Goal: Transaction & Acquisition: Purchase product/service

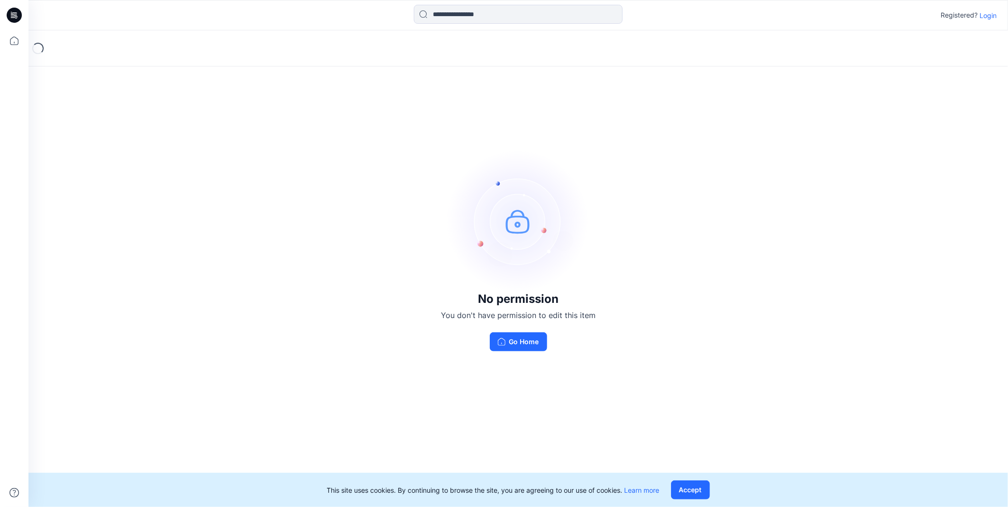
click at [999, 21] on div "Registered? Login" at bounding box center [517, 15] width 979 height 21
click at [990, 15] on p "Login" at bounding box center [988, 15] width 17 height 10
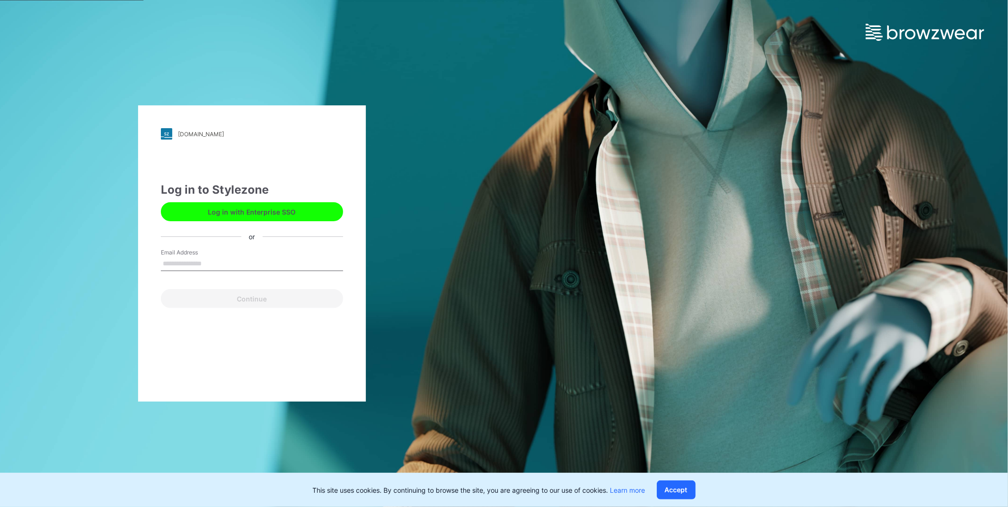
click at [262, 253] on div "Email Address" at bounding box center [252, 262] width 182 height 28
click at [262, 264] on input "Email Address" at bounding box center [252, 264] width 182 height 14
type input "**********"
click at [245, 299] on button "Continue" at bounding box center [252, 298] width 182 height 19
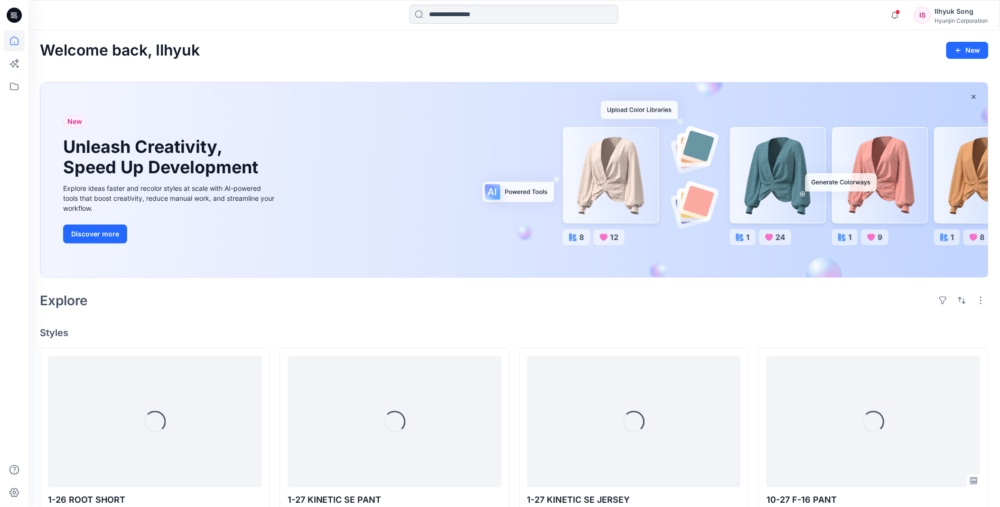
click at [520, 16] on input at bounding box center [514, 14] width 209 height 19
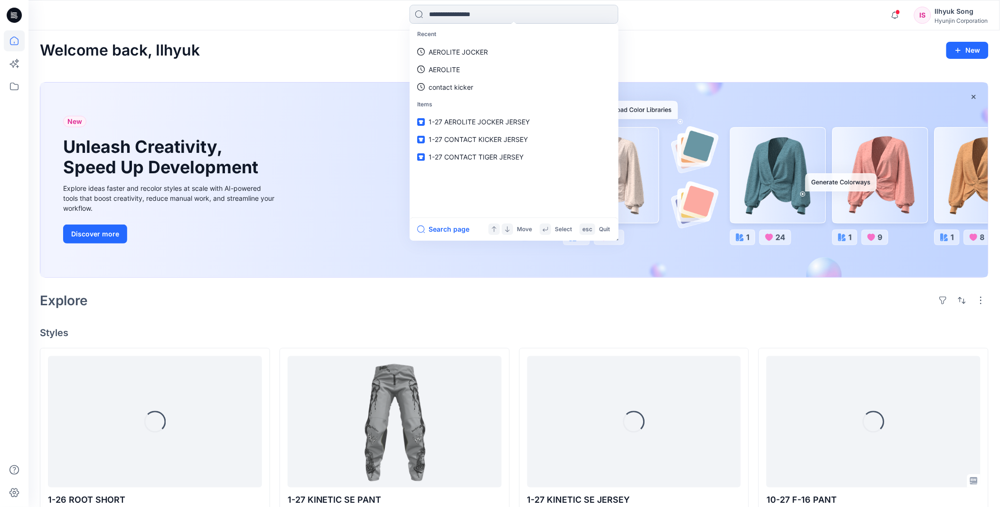
type input "*"
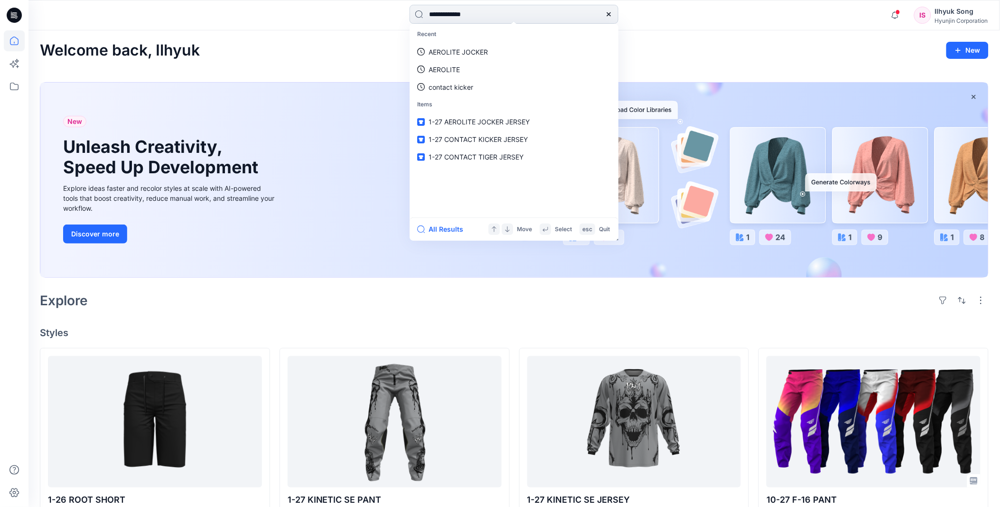
type input "**********"
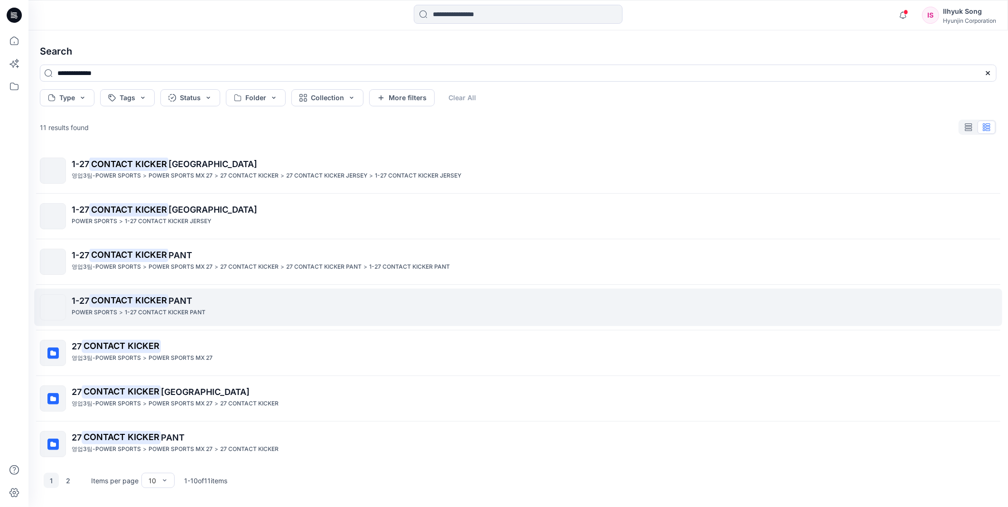
click at [168, 295] on mark "CONTACT KICKER" at bounding box center [128, 300] width 79 height 13
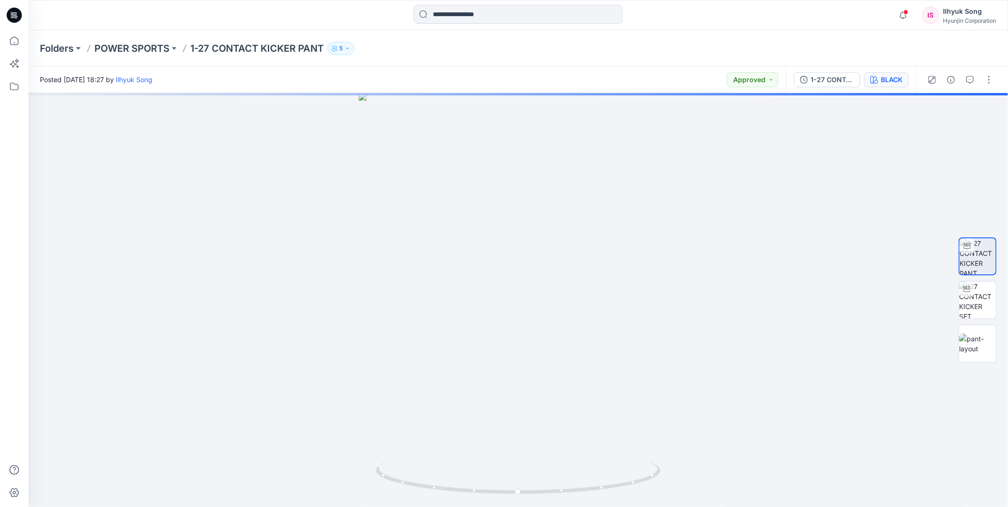
click at [905, 83] on button "BLACK" at bounding box center [886, 79] width 45 height 15
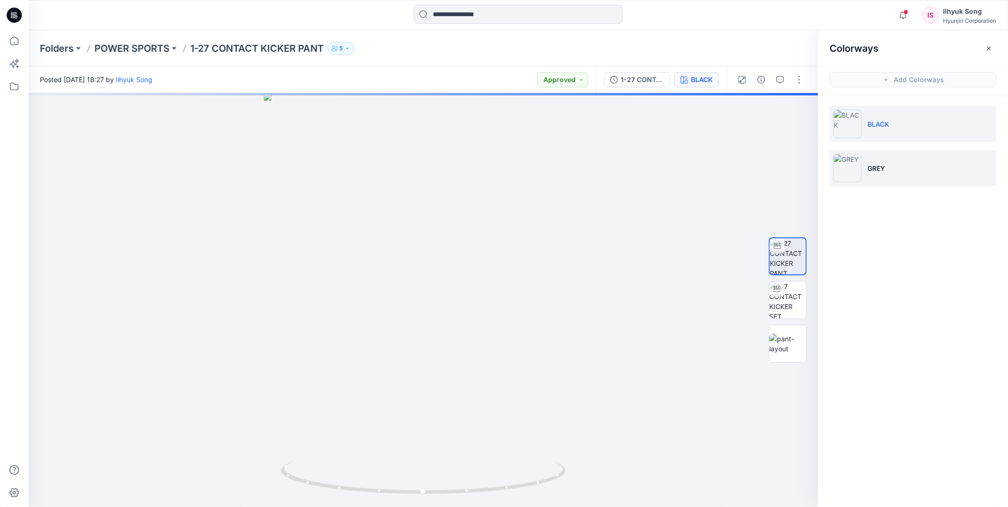
click at [856, 163] on img at bounding box center [847, 168] width 28 height 28
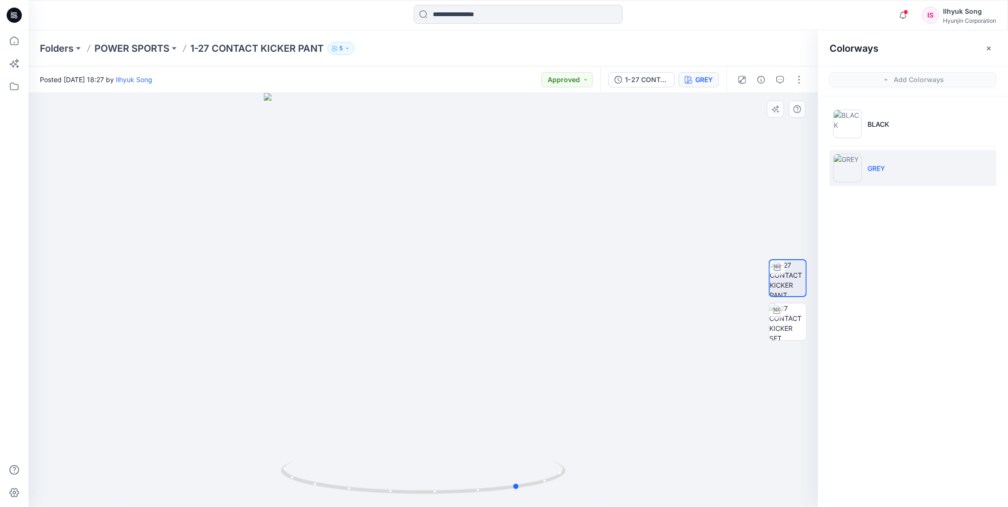
drag, startPoint x: 486, startPoint y: 292, endPoint x: 582, endPoint y: 283, distance: 96.8
click at [582, 283] on div at bounding box center [423, 300] width 790 height 414
click at [856, 122] on img at bounding box center [847, 124] width 28 height 28
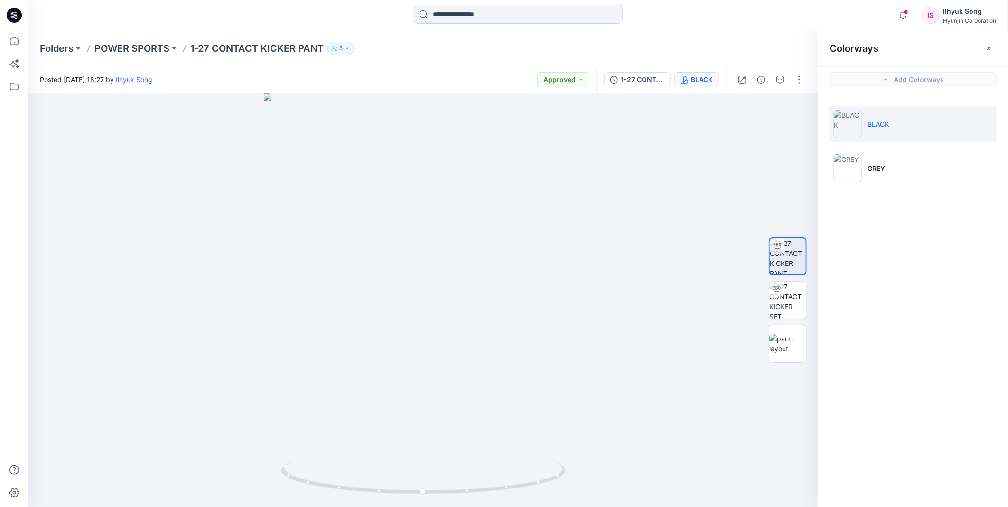
click at [500, 21] on input at bounding box center [518, 14] width 209 height 19
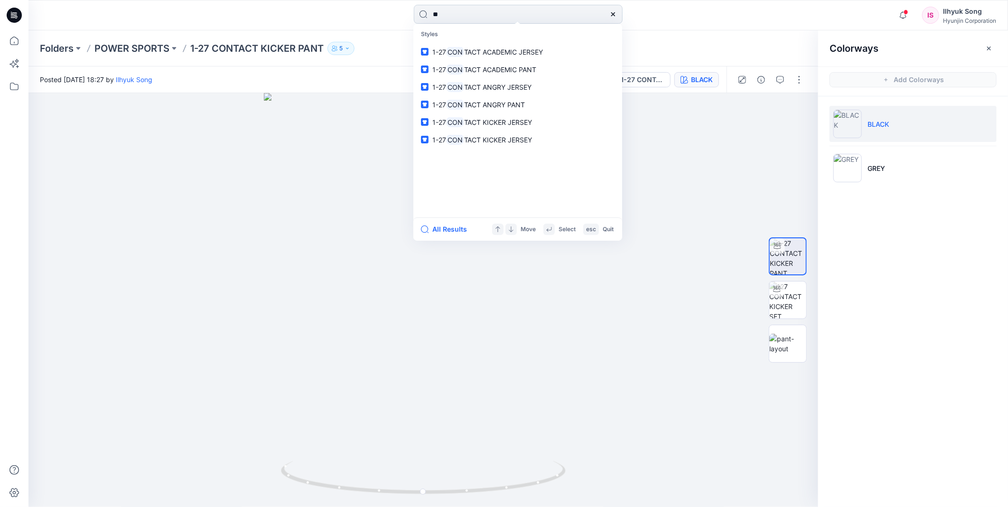
type input "*"
click at [485, 15] on input "********" at bounding box center [518, 14] width 209 height 19
type input "**********"
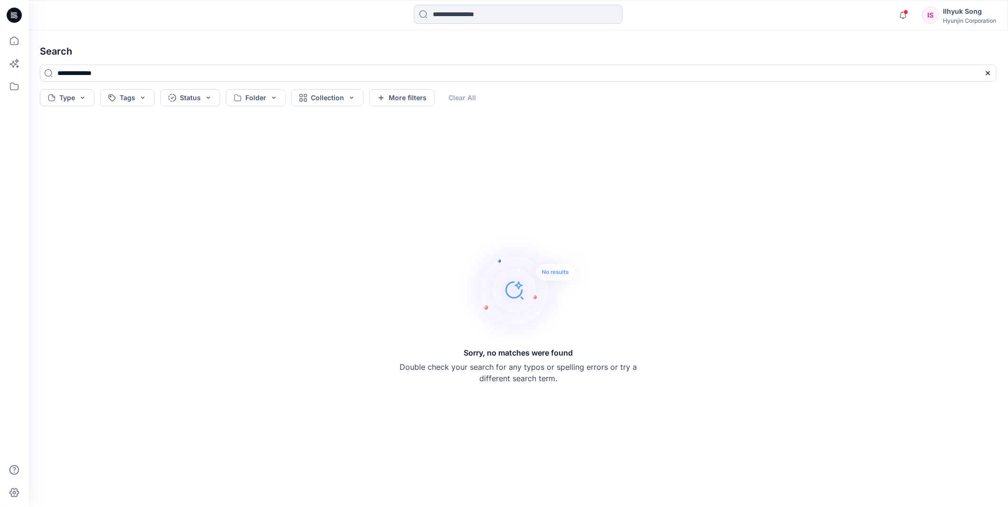
click at [481, 16] on input at bounding box center [518, 14] width 209 height 19
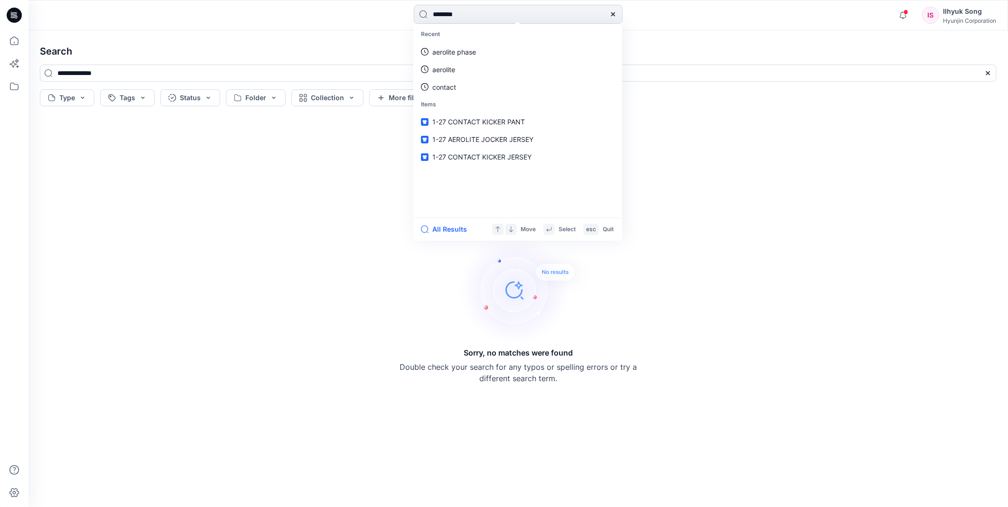
type input "********"
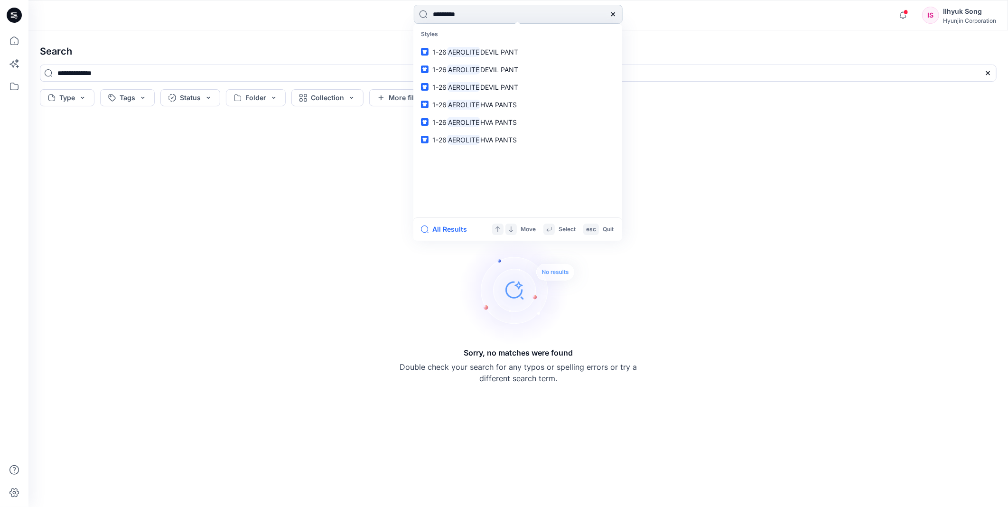
type input "********"
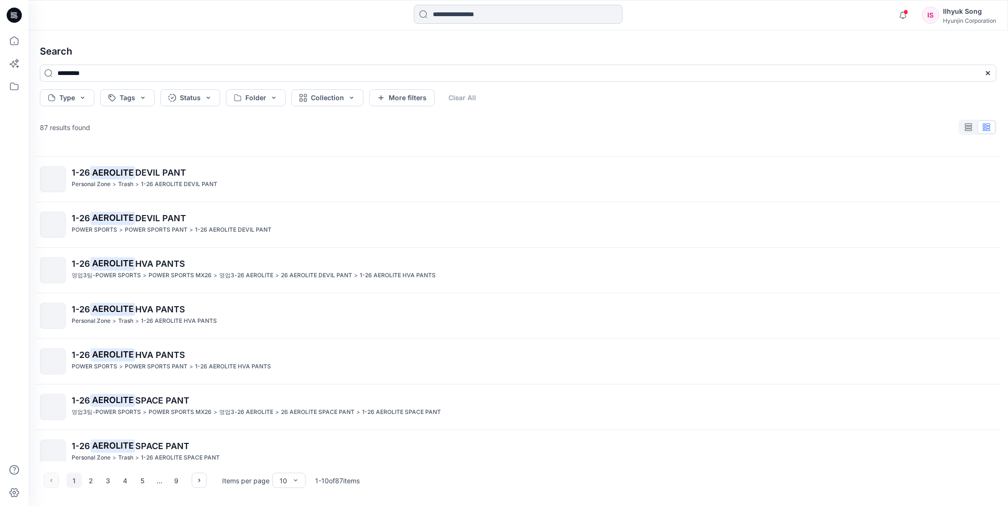
scroll to position [37, 0]
click at [497, 18] on input at bounding box center [518, 14] width 209 height 19
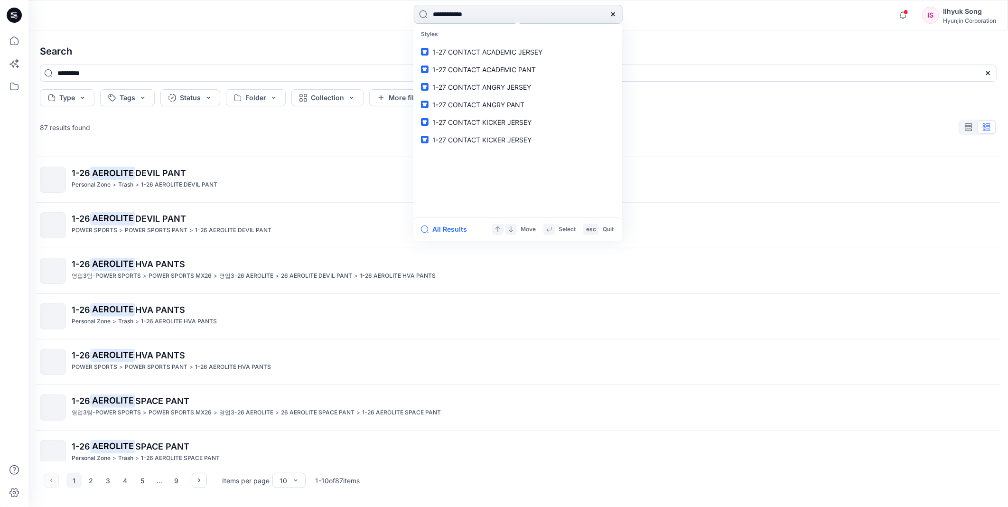
type input "**********"
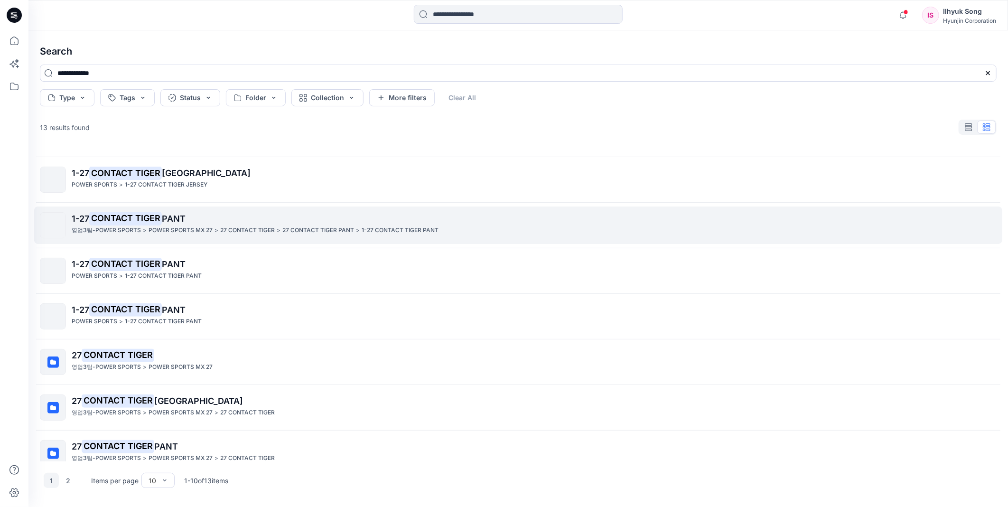
click at [173, 220] on span "PANT" at bounding box center [174, 219] width 24 height 10
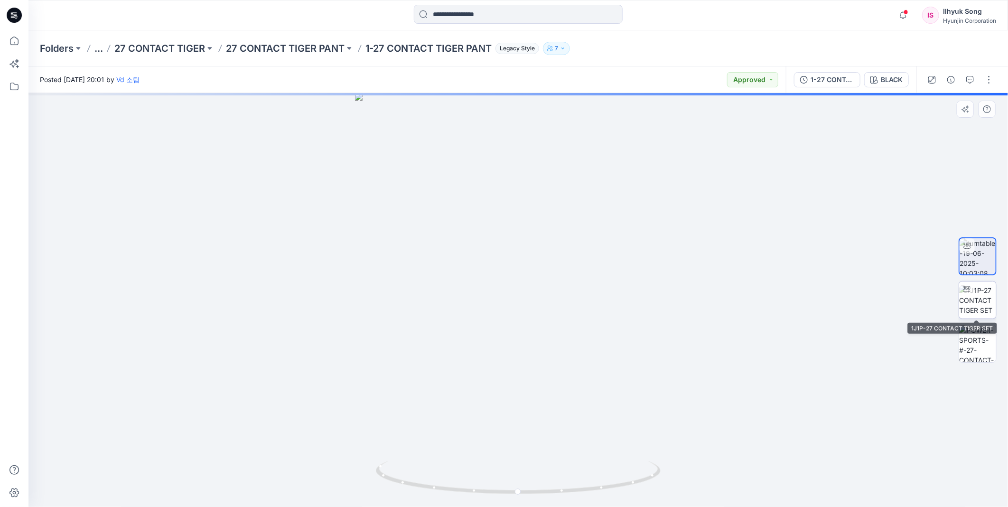
click at [982, 312] on img at bounding box center [977, 300] width 37 height 30
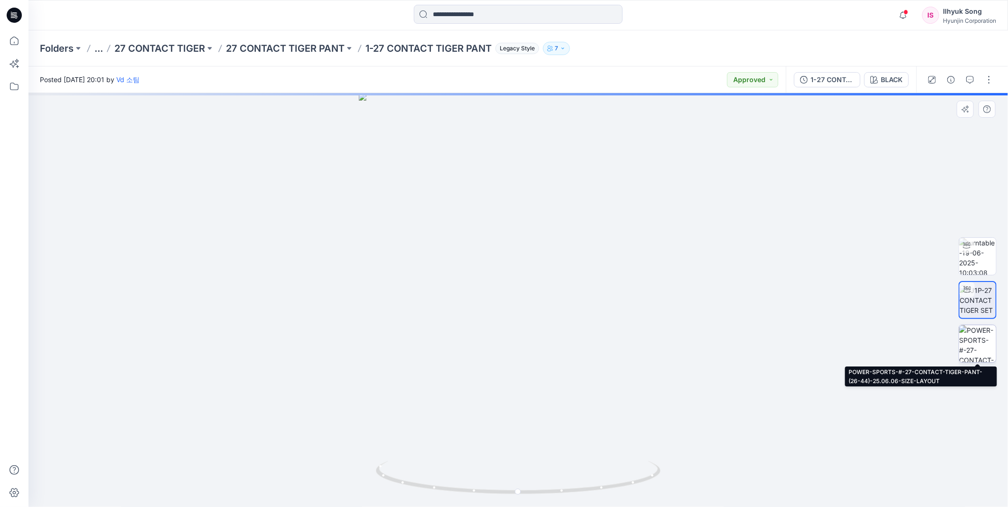
click at [985, 344] on img at bounding box center [977, 343] width 37 height 37
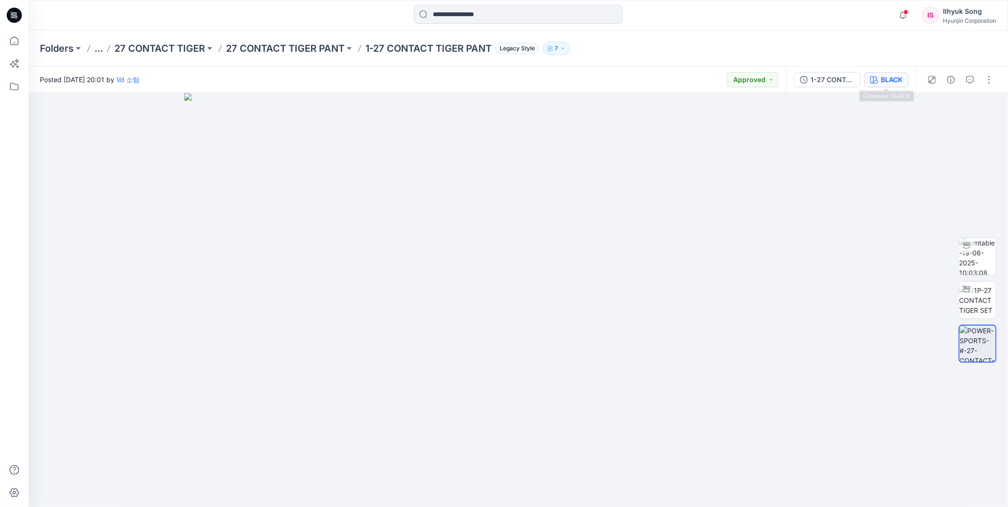
click at [889, 86] on button "BLACK" at bounding box center [886, 79] width 45 height 15
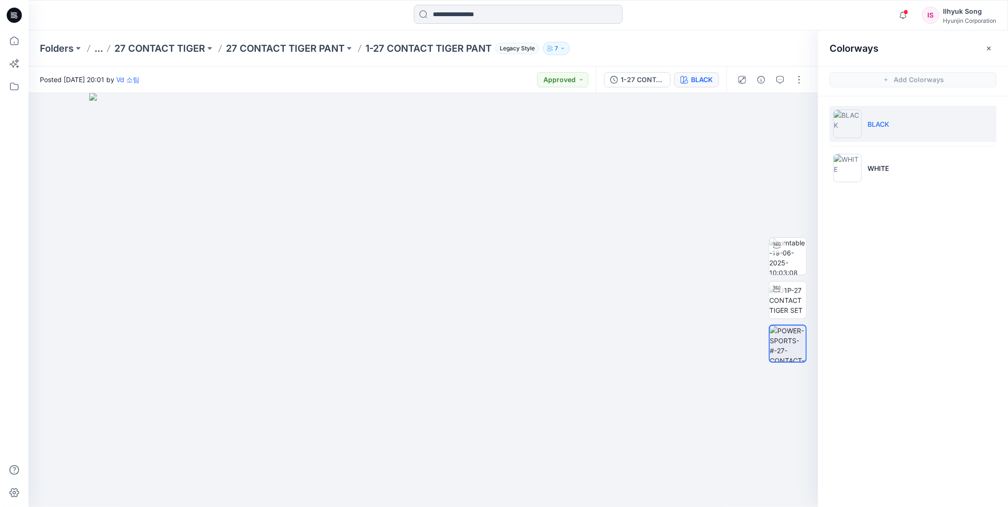
click at [567, 17] on input at bounding box center [518, 14] width 209 height 19
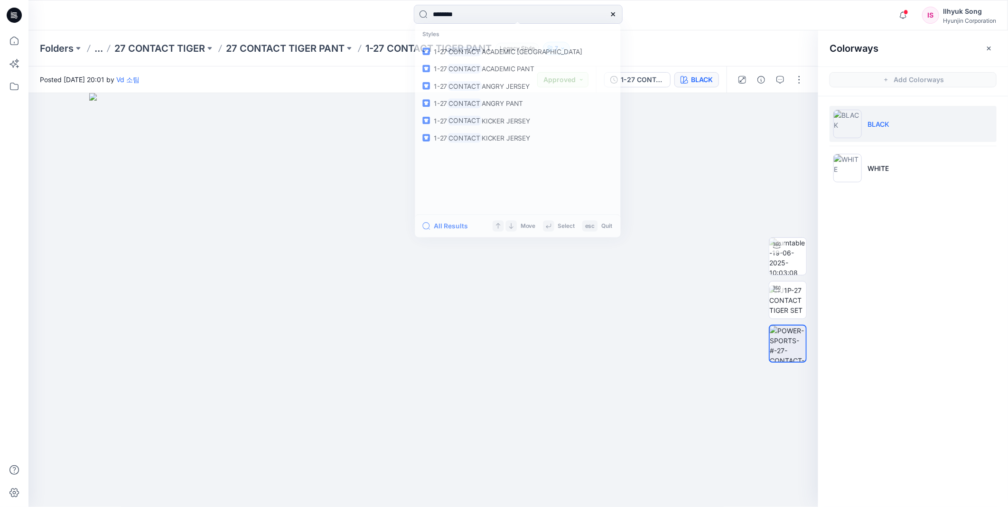
drag, startPoint x: 843, startPoint y: 195, endPoint x: 841, endPoint y: 170, distance: 24.8
click at [843, 195] on ul "BLACK WHITE" at bounding box center [913, 145] width 190 height 99
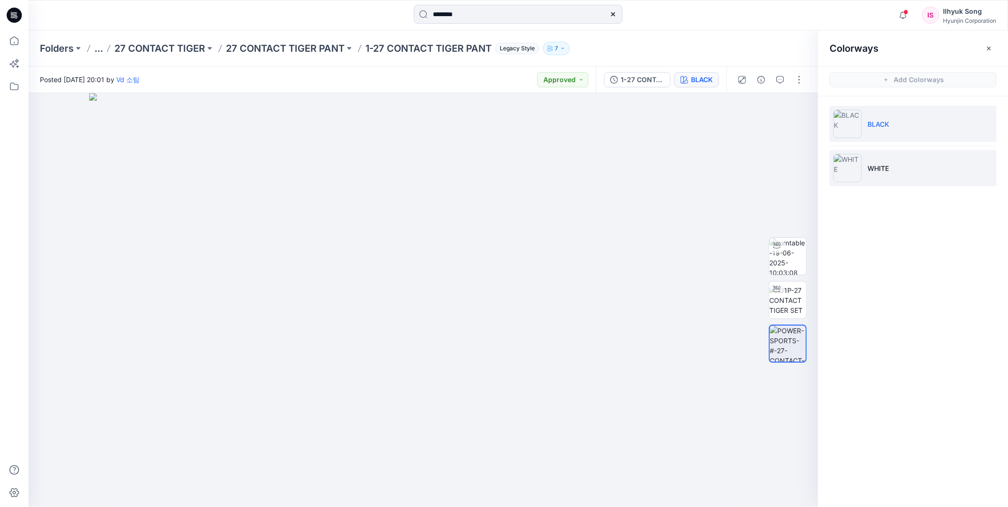
click at [841, 169] on img at bounding box center [847, 168] width 28 height 28
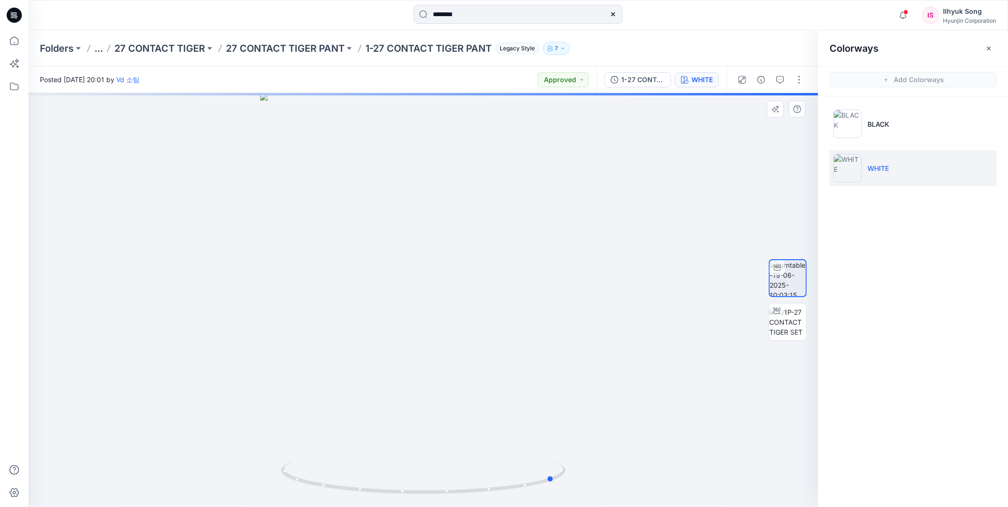
drag, startPoint x: 372, startPoint y: 290, endPoint x: 219, endPoint y: 302, distance: 153.3
click at [219, 302] on div at bounding box center [423, 300] width 790 height 414
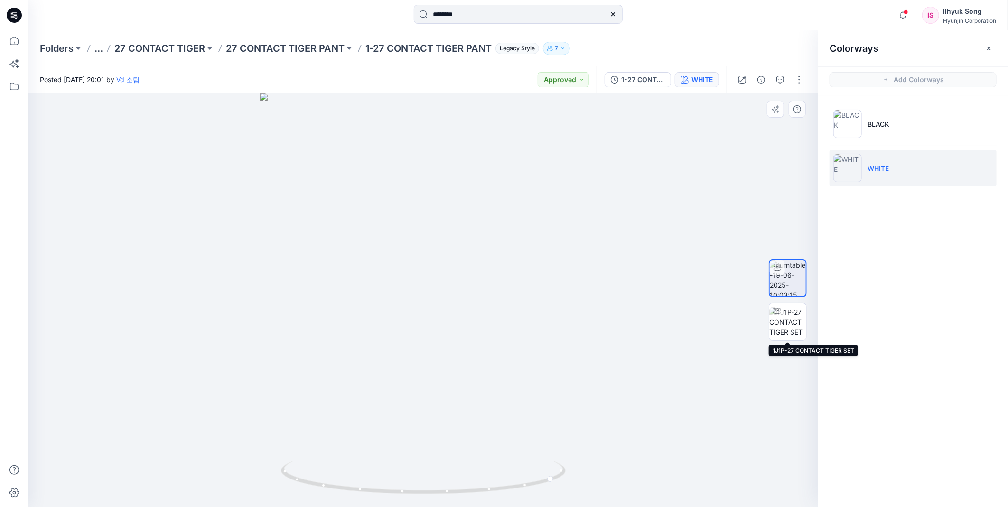
drag, startPoint x: 788, startPoint y: 326, endPoint x: 762, endPoint y: 260, distance: 71.6
click at [788, 326] on img at bounding box center [787, 322] width 37 height 30
drag, startPoint x: 510, startPoint y: 255, endPoint x: 482, endPoint y: 252, distance: 27.7
click at [482, 252] on div at bounding box center [423, 300] width 790 height 414
drag, startPoint x: 311, startPoint y: 306, endPoint x: 438, endPoint y: 298, distance: 127.4
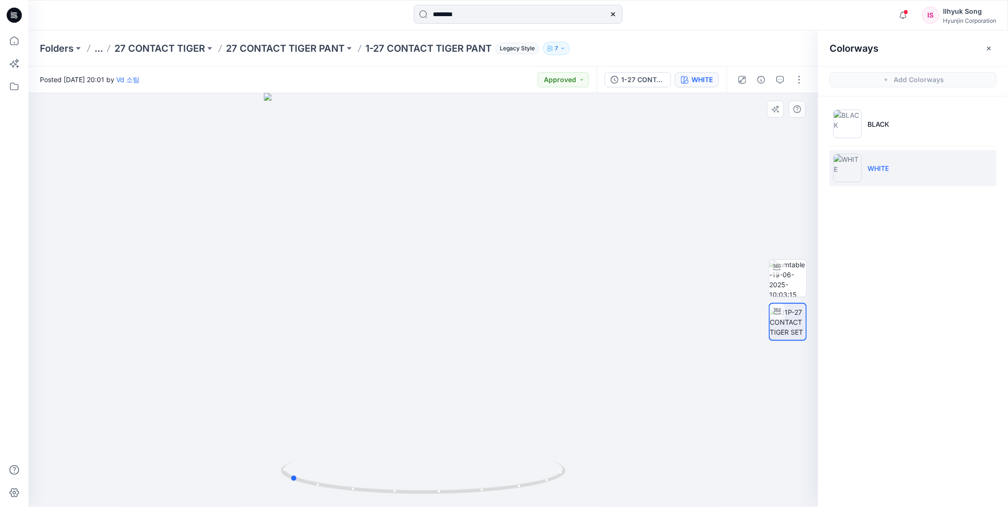
click at [438, 298] on div at bounding box center [423, 300] width 790 height 414
drag, startPoint x: 499, startPoint y: 244, endPoint x: 517, endPoint y: 233, distance: 21.6
click at [517, 233] on div at bounding box center [423, 300] width 790 height 414
click at [459, 11] on input "*******" at bounding box center [518, 14] width 209 height 19
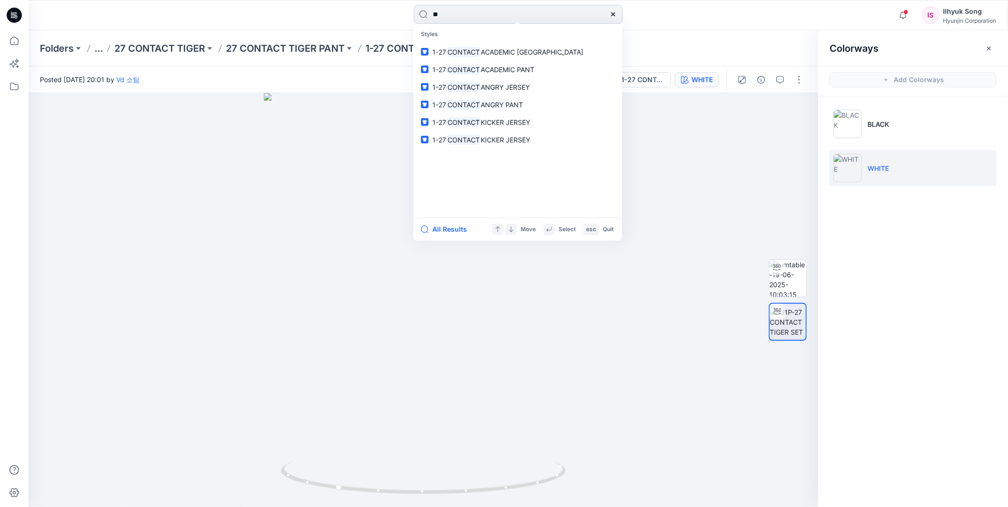
type input "*"
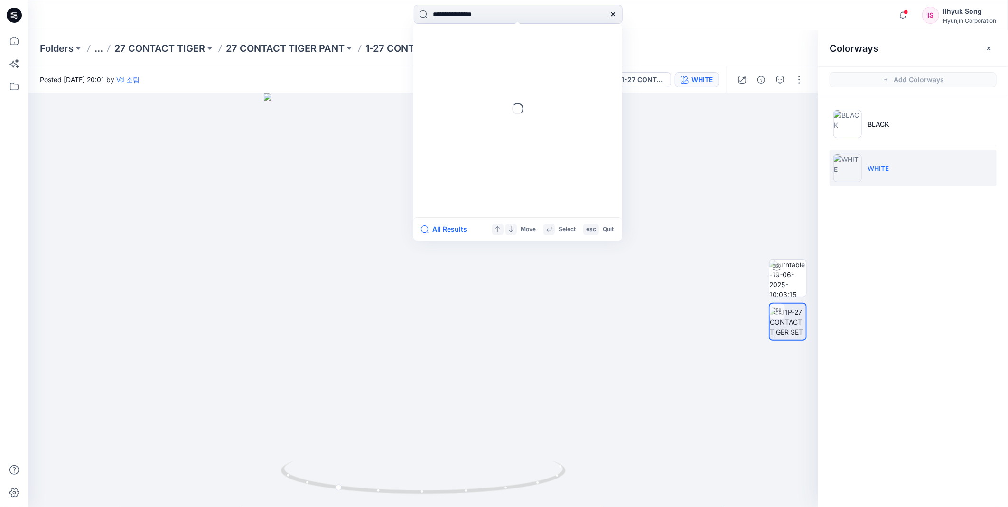
type input "**********"
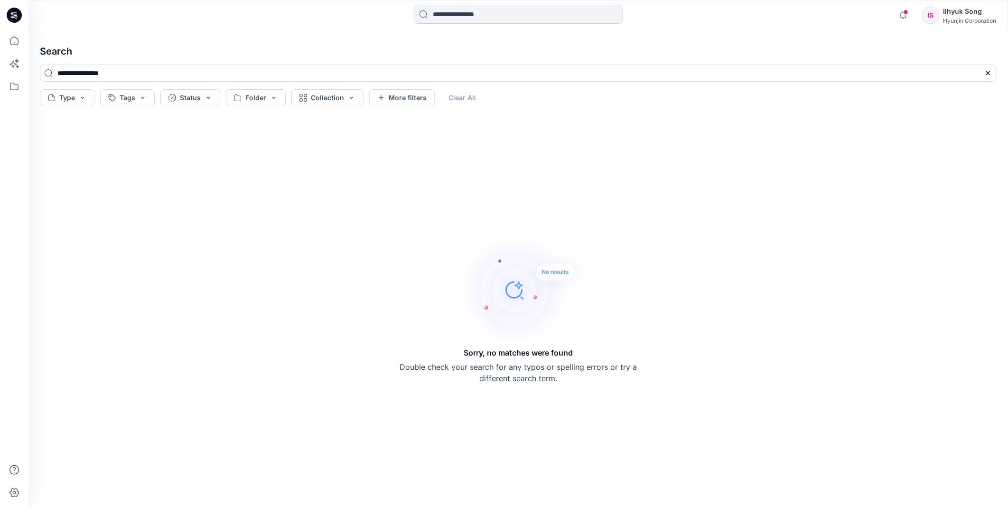
click at [518, 16] on input at bounding box center [518, 14] width 209 height 19
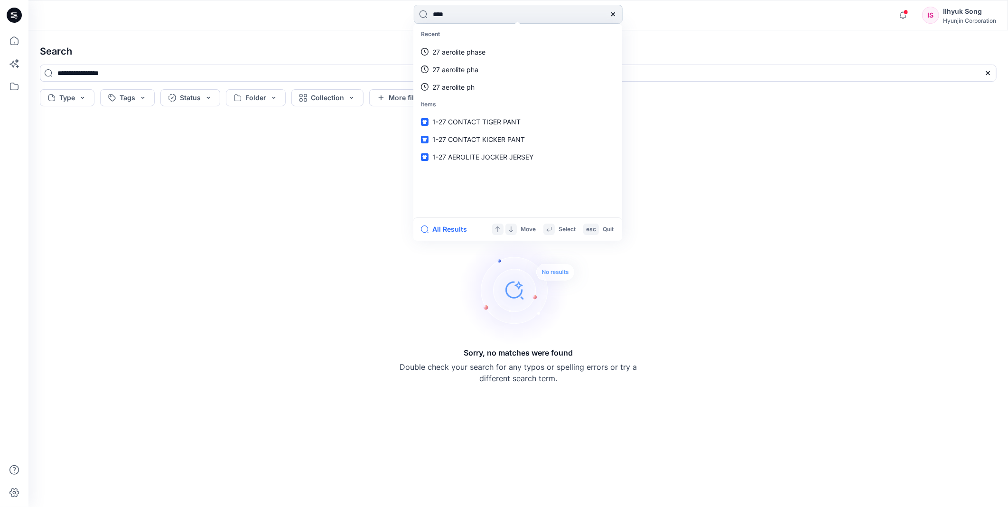
type input "*****"
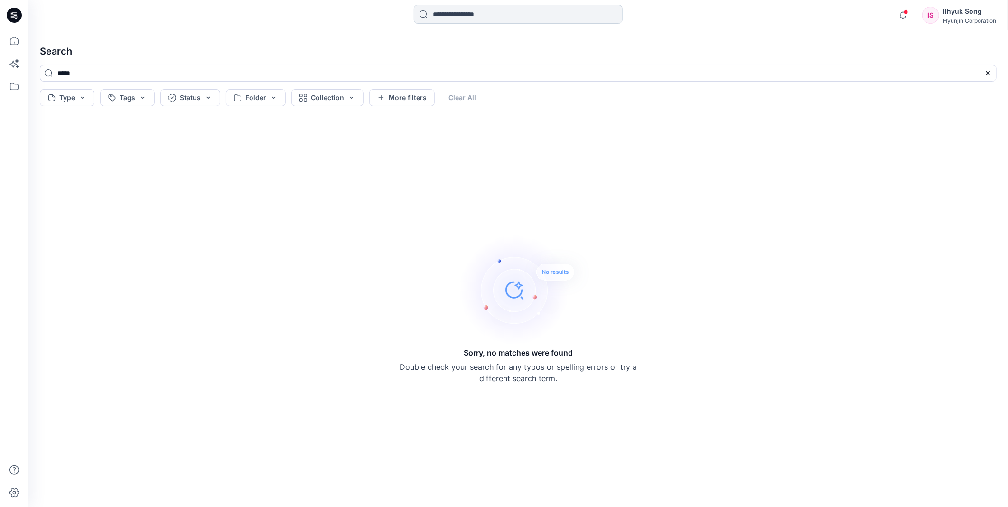
click at [520, 17] on input at bounding box center [518, 14] width 209 height 19
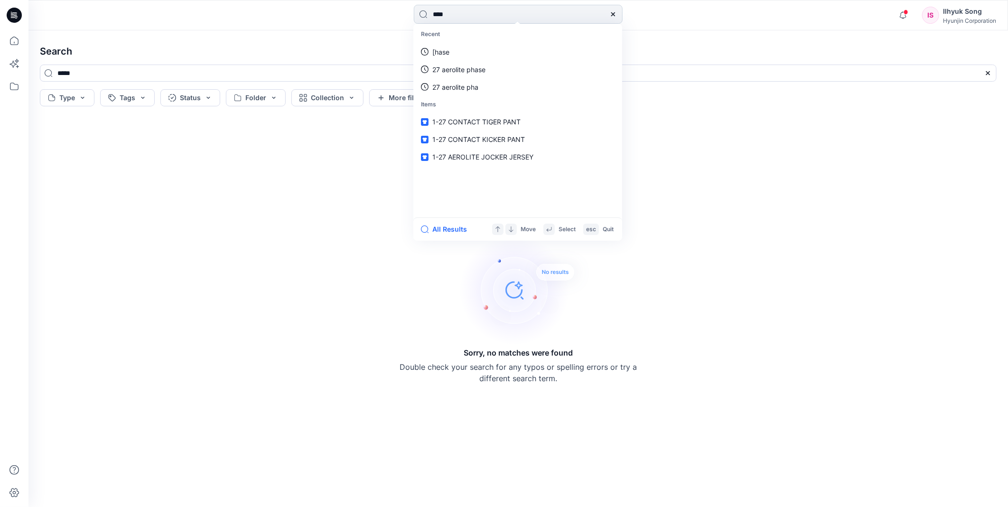
type input "*****"
type input "******"
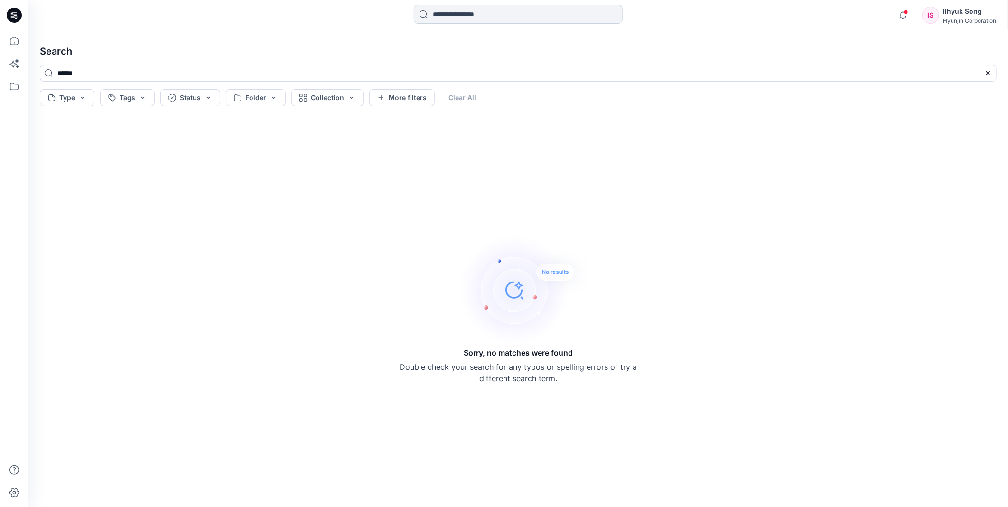
click at [518, 18] on input at bounding box center [518, 14] width 209 height 19
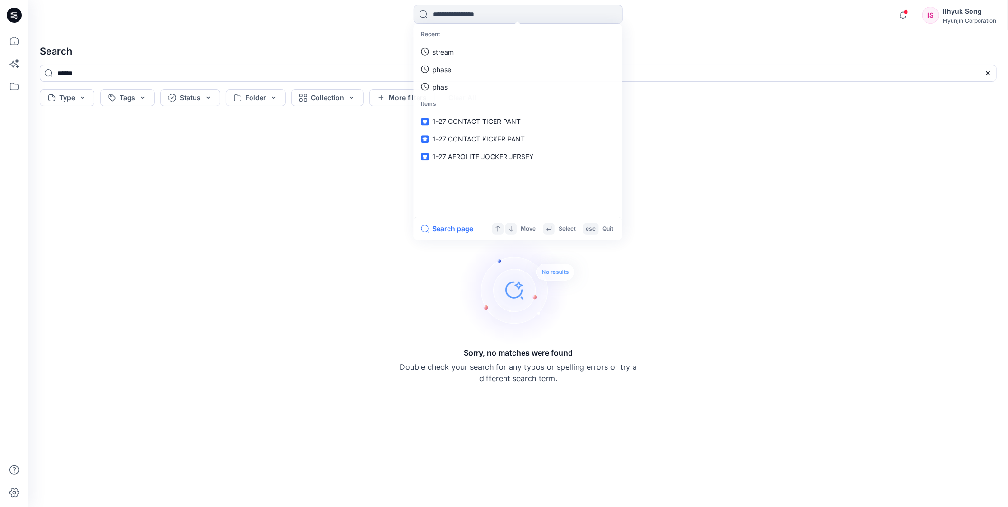
drag, startPoint x: 211, startPoint y: 253, endPoint x: 152, endPoint y: 195, distance: 82.6
click at [211, 252] on div "Sorry, no matches were found Double check your search for any typos or spelling…" at bounding box center [518, 309] width 972 height 382
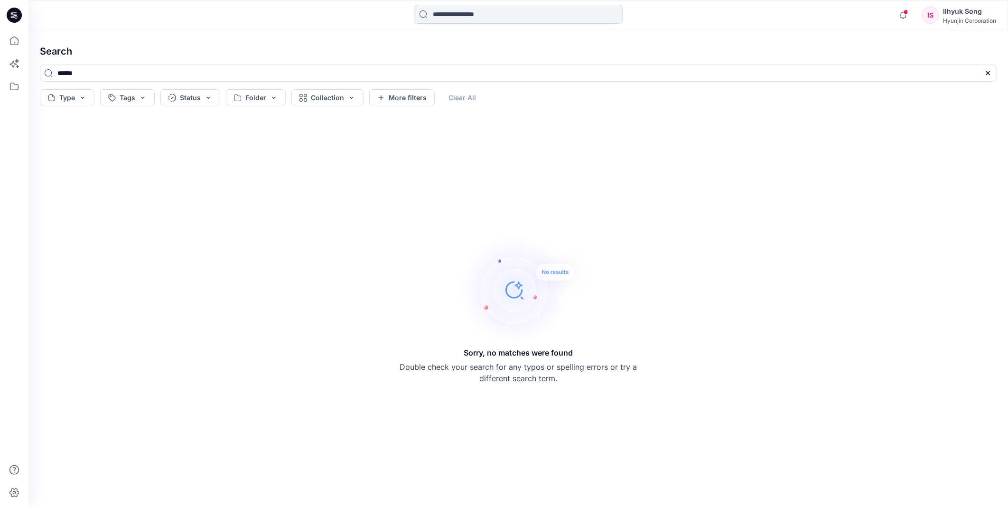
click at [477, 19] on input at bounding box center [518, 14] width 209 height 19
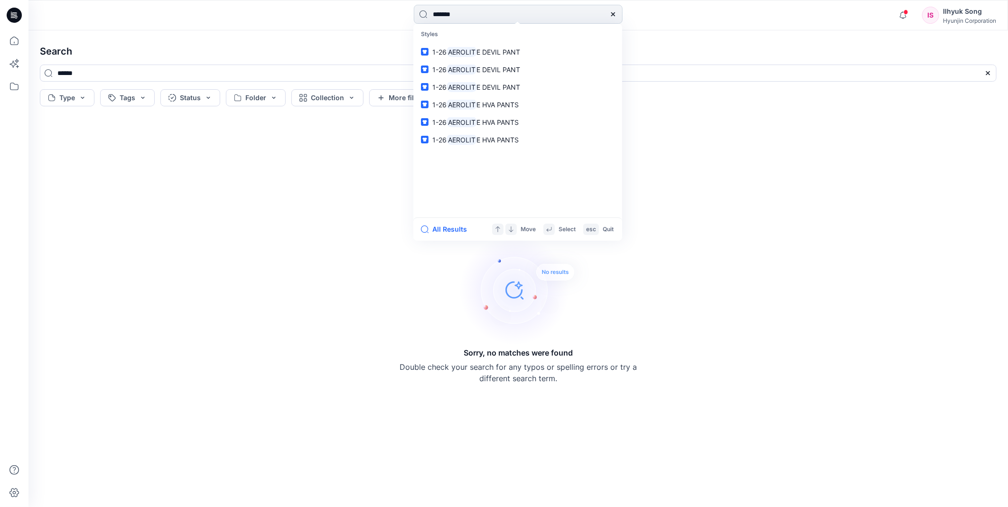
type input "********"
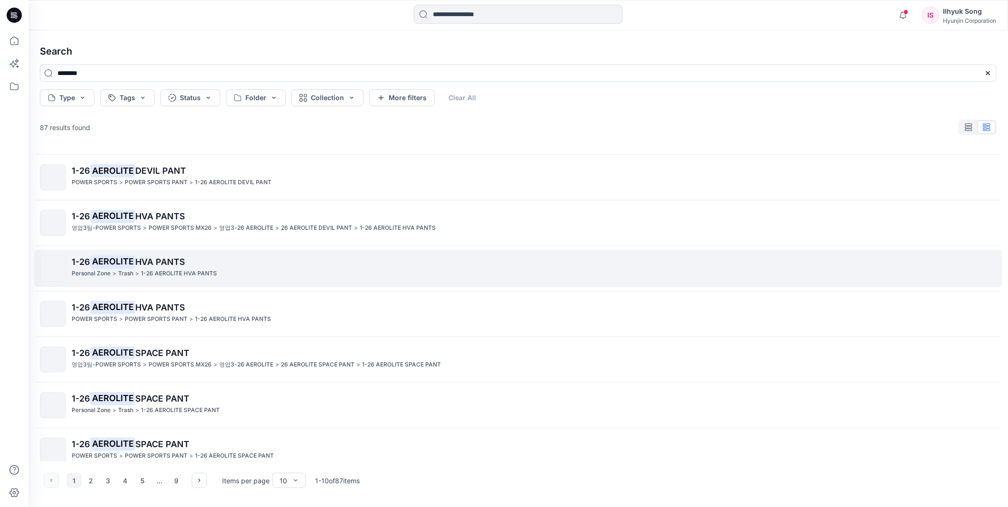
scroll to position [142, 0]
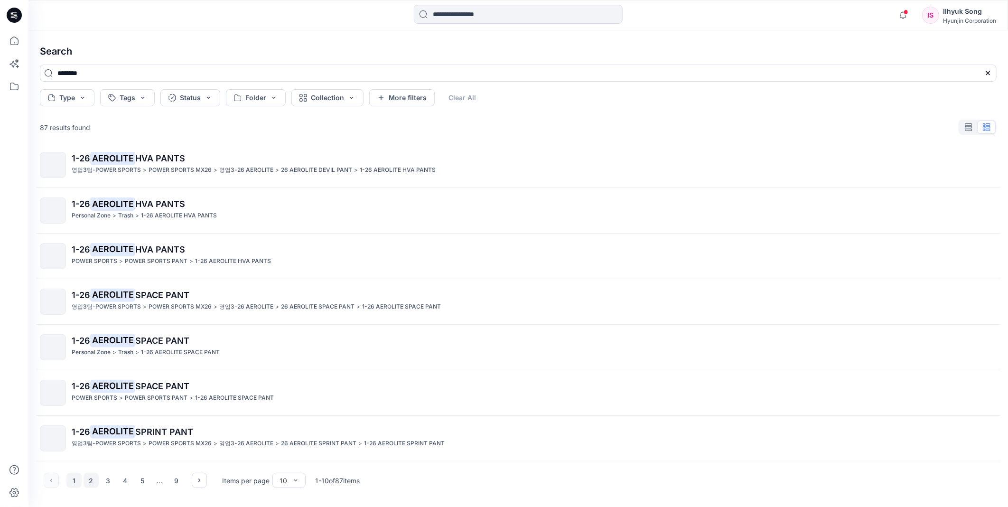
click at [92, 475] on button "2" at bounding box center [91, 480] width 15 height 15
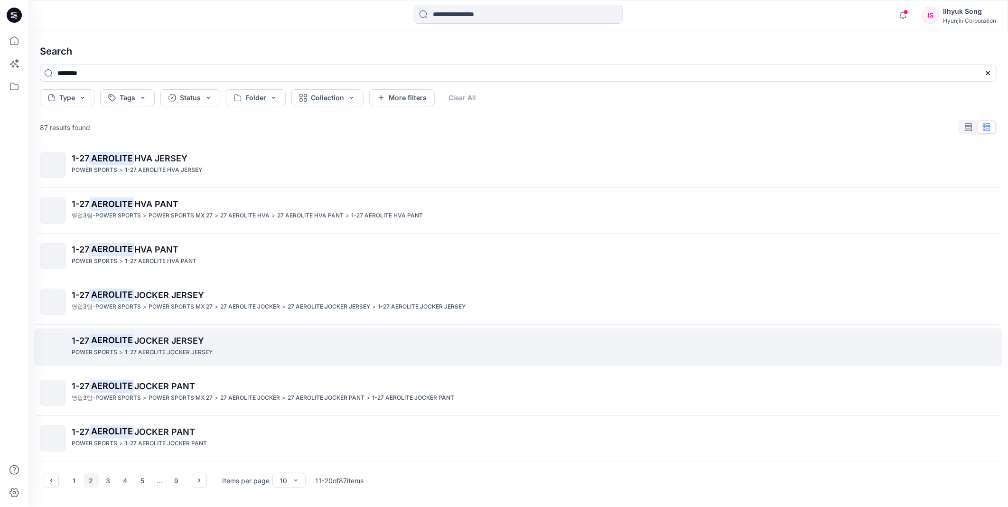
click at [129, 343] on mark "AEROLITE" at bounding box center [111, 340] width 45 height 13
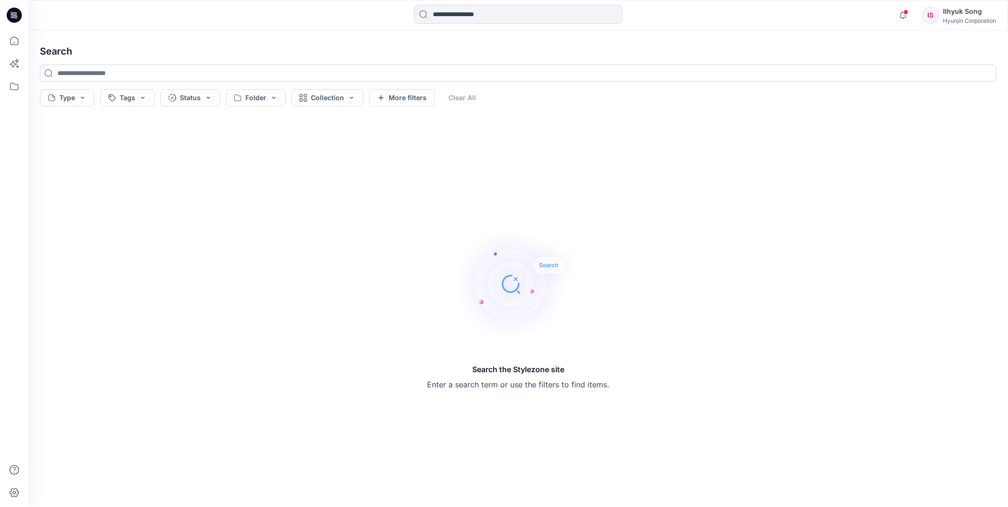
click at [89, 72] on input at bounding box center [518, 73] width 957 height 17
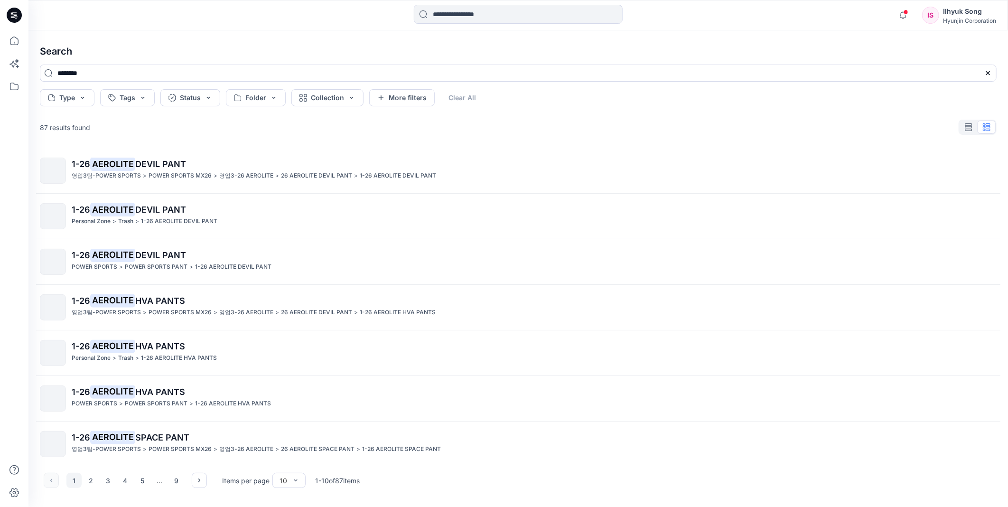
type input "********"
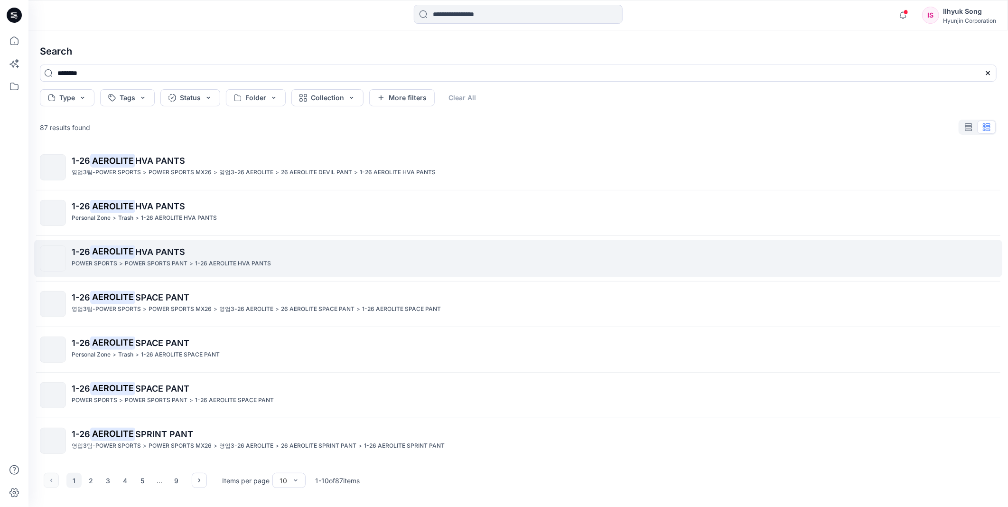
scroll to position [142, 0]
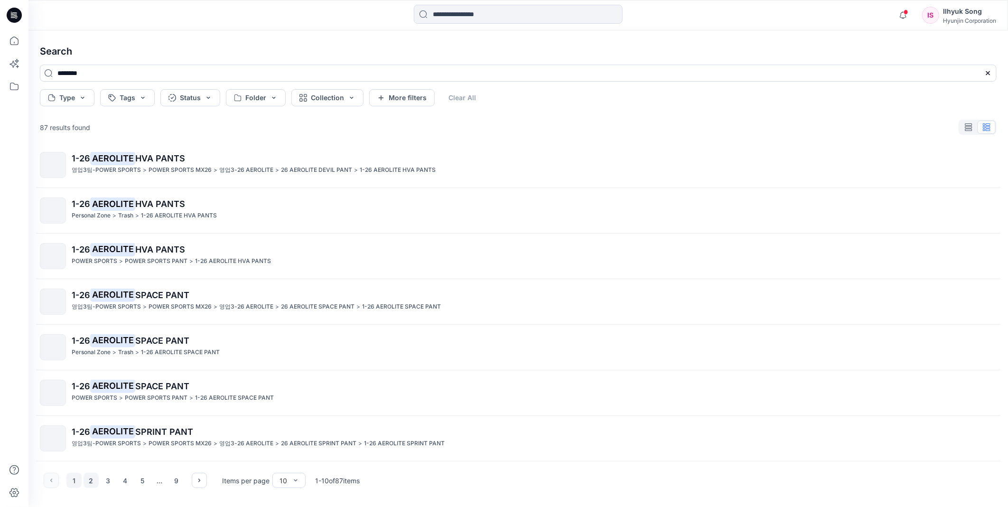
click at [87, 482] on button "2" at bounding box center [91, 480] width 15 height 15
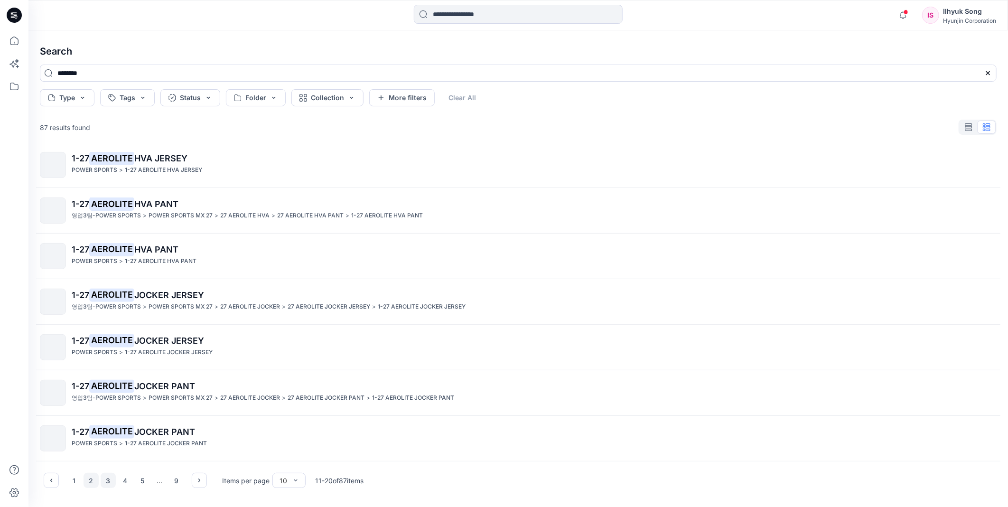
click at [109, 477] on button "3" at bounding box center [108, 480] width 15 height 15
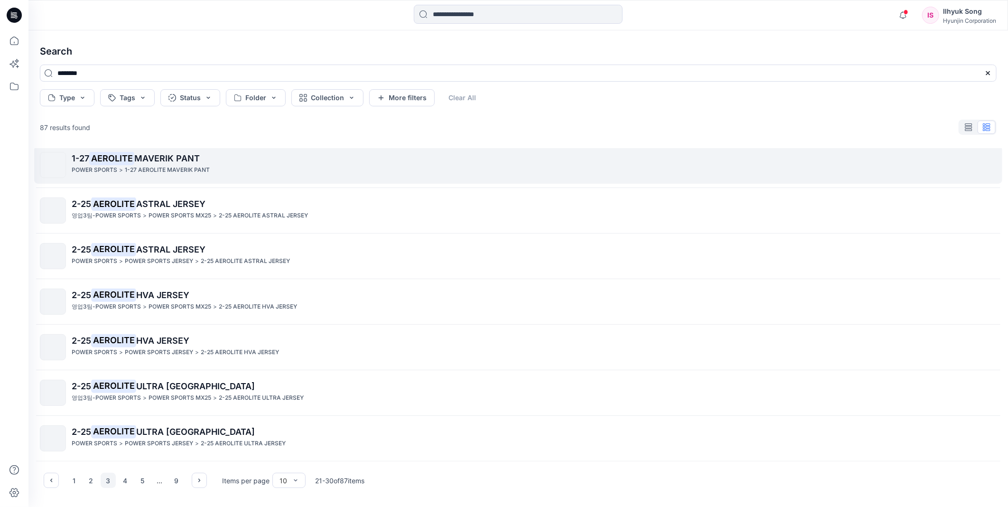
click at [186, 158] on span "MAVERIK PANT" at bounding box center [166, 158] width 65 height 10
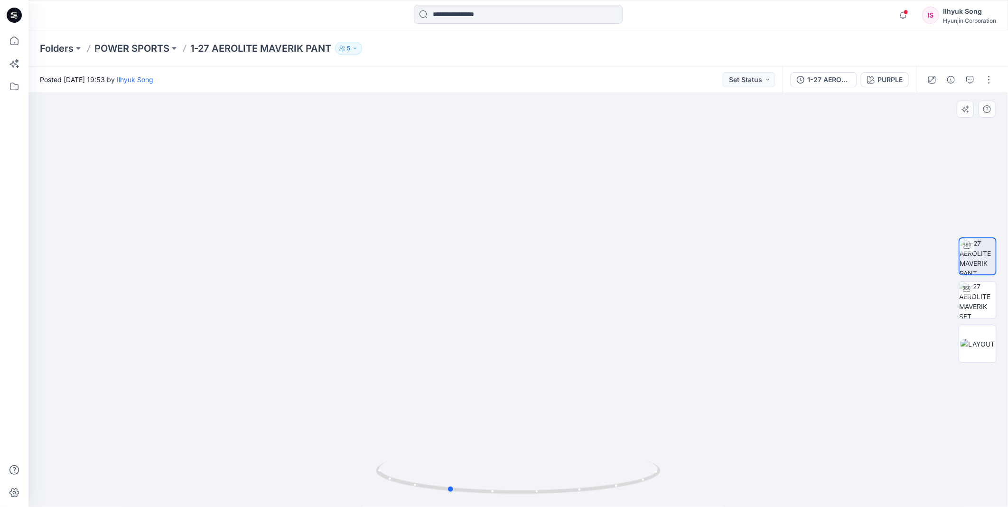
drag, startPoint x: 495, startPoint y: 260, endPoint x: 760, endPoint y: 250, distance: 265.5
click at [760, 250] on div at bounding box center [518, 300] width 980 height 414
drag, startPoint x: 556, startPoint y: 250, endPoint x: 574, endPoint y: 225, distance: 30.6
click at [574, 225] on div at bounding box center [518, 300] width 980 height 414
click at [889, 84] on div "PURPLE" at bounding box center [890, 80] width 25 height 10
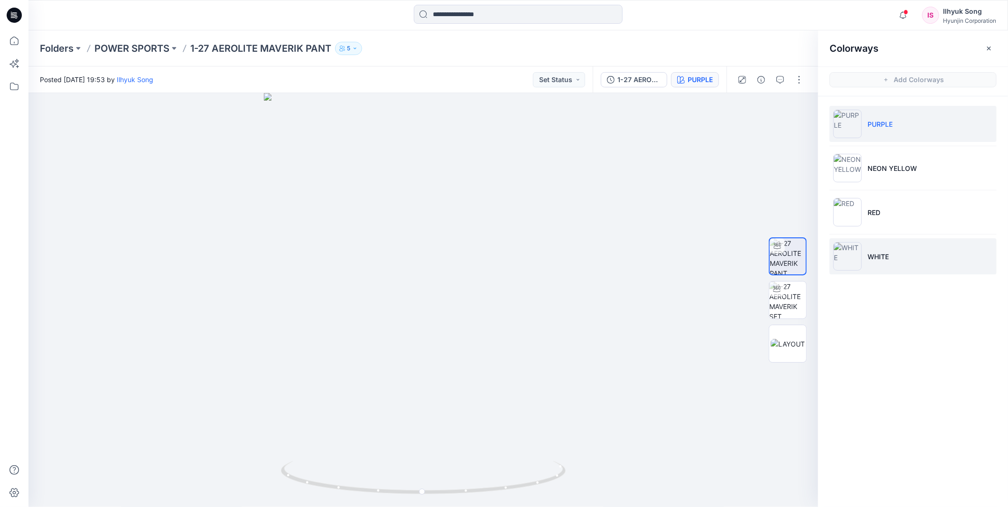
click at [873, 259] on p "WHITE" at bounding box center [878, 257] width 21 height 10
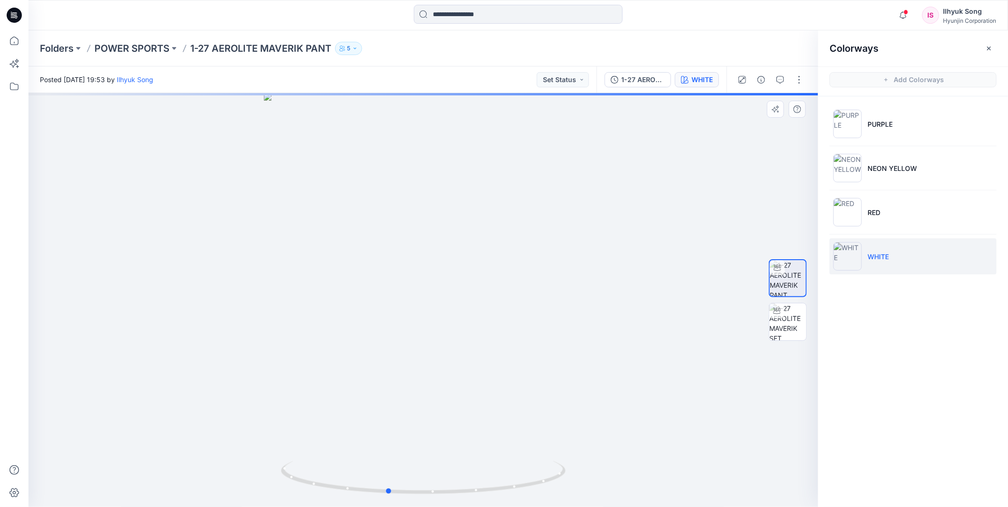
drag, startPoint x: 434, startPoint y: 241, endPoint x: 683, endPoint y: 222, distance: 249.9
click at [683, 222] on div at bounding box center [423, 300] width 790 height 414
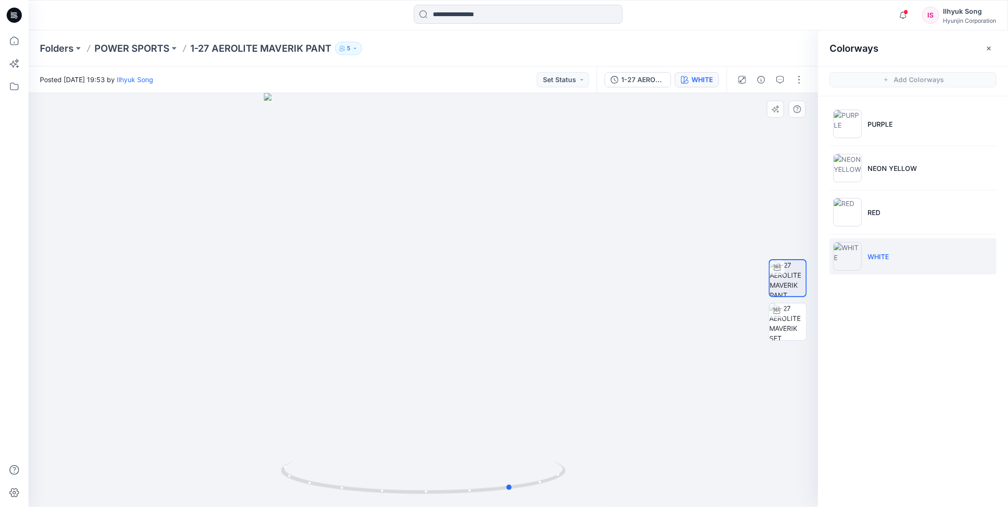
drag, startPoint x: 467, startPoint y: 221, endPoint x: 592, endPoint y: 214, distance: 125.5
click at [592, 214] on div at bounding box center [423, 300] width 790 height 414
drag, startPoint x: 434, startPoint y: 232, endPoint x: 632, endPoint y: 218, distance: 198.4
click at [632, 218] on div at bounding box center [423, 300] width 790 height 414
click at [858, 212] on img at bounding box center [847, 212] width 28 height 28
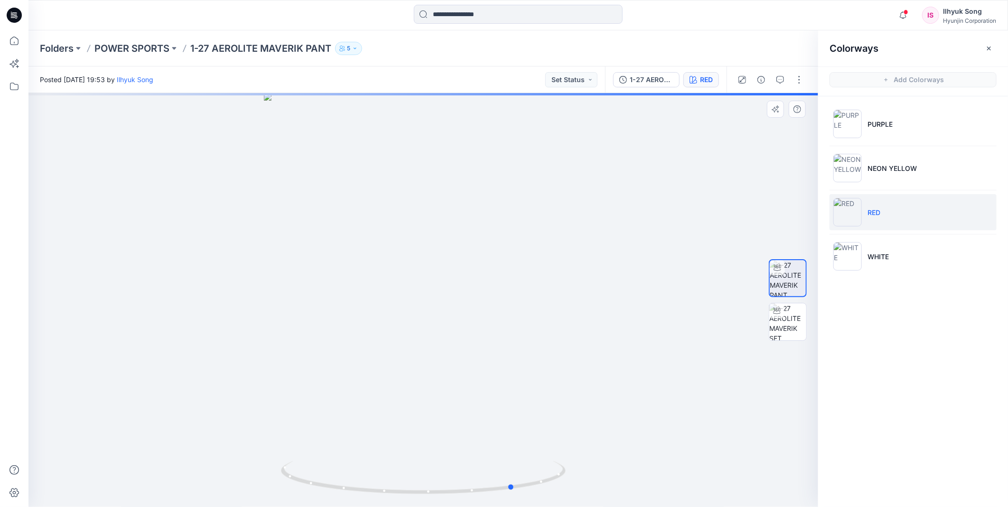
drag, startPoint x: 461, startPoint y: 279, endPoint x: 552, endPoint y: 277, distance: 91.1
click at [552, 277] on div at bounding box center [423, 300] width 790 height 414
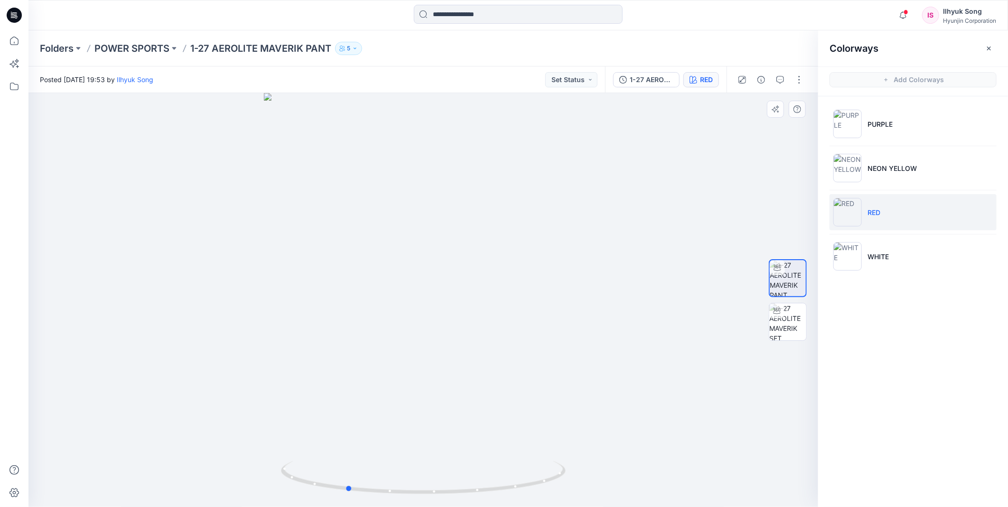
drag, startPoint x: 477, startPoint y: 272, endPoint x: 594, endPoint y: 274, distance: 116.8
click at [594, 274] on div at bounding box center [423, 300] width 790 height 414
click at [348, 239] on div at bounding box center [423, 300] width 790 height 414
click at [789, 328] on img at bounding box center [787, 321] width 37 height 37
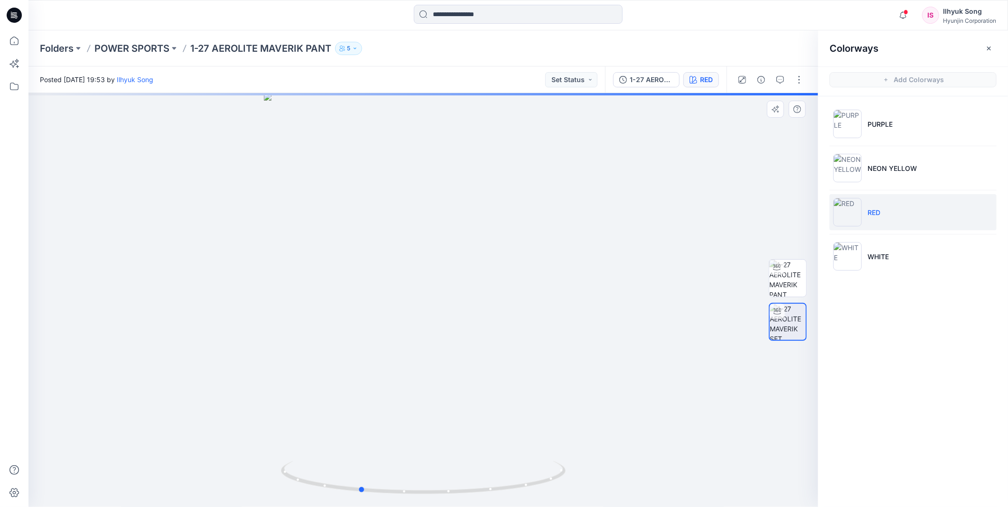
drag, startPoint x: 495, startPoint y: 238, endPoint x: 722, endPoint y: 223, distance: 227.4
click at [723, 221] on div at bounding box center [423, 300] width 790 height 414
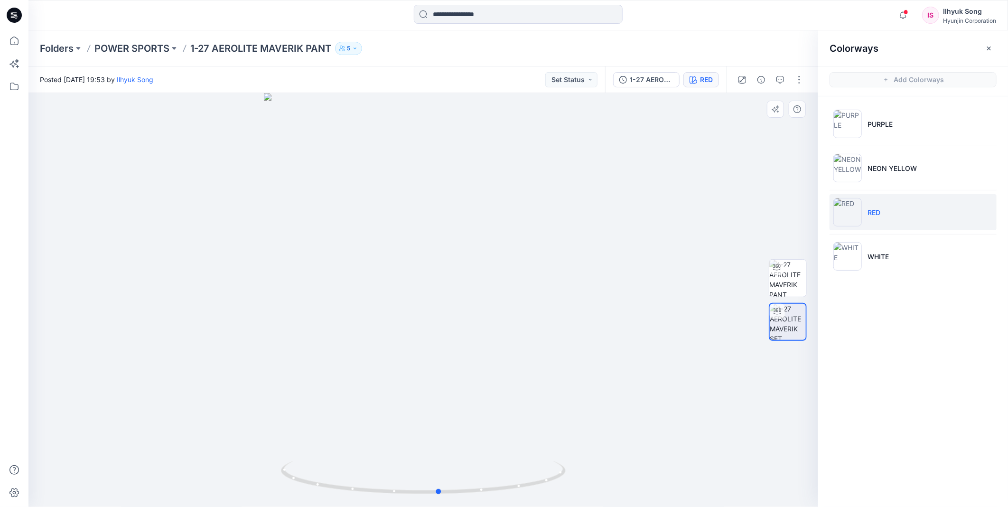
drag, startPoint x: 553, startPoint y: 270, endPoint x: 208, endPoint y: 276, distance: 345.1
click at [331, 287] on div at bounding box center [423, 300] width 790 height 414
